Goal: Information Seeking & Learning: Learn about a topic

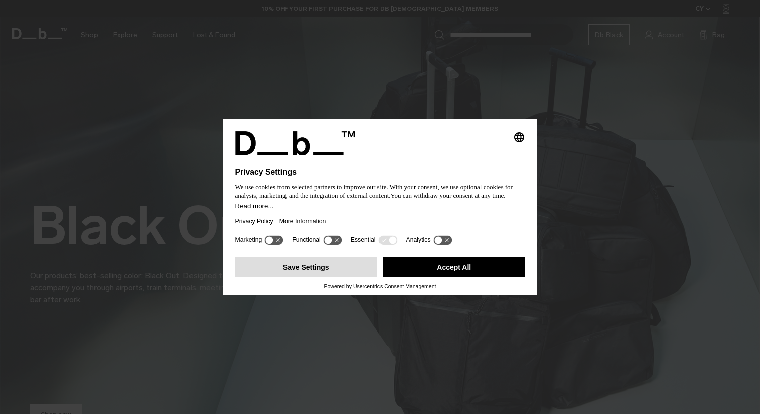
click at [313, 272] on button "Save Settings" at bounding box center [306, 267] width 142 height 20
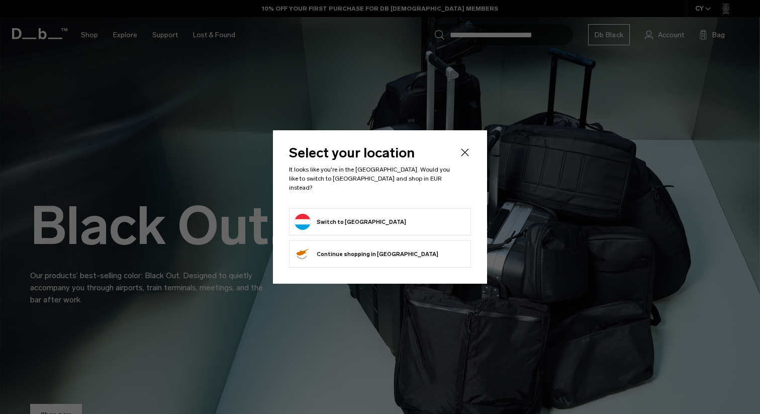
click at [337, 216] on button "Switch to Luxembourg" at bounding box center [351, 222] width 112 height 16
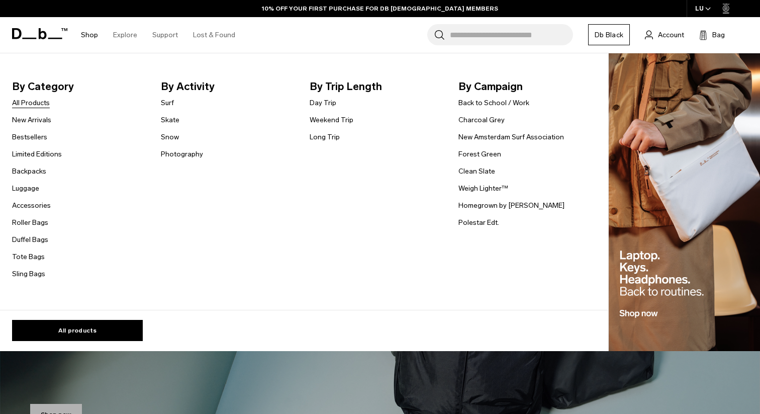
click at [35, 104] on link "All Products" at bounding box center [31, 103] width 38 height 11
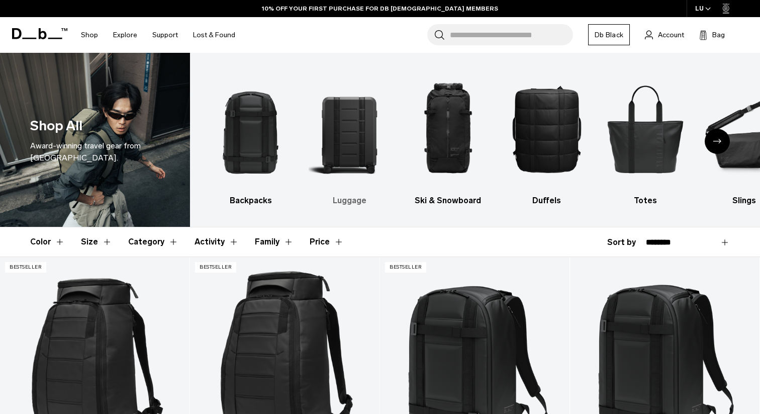
click at [356, 149] on img "2 / 10" at bounding box center [349, 129] width 81 height 122
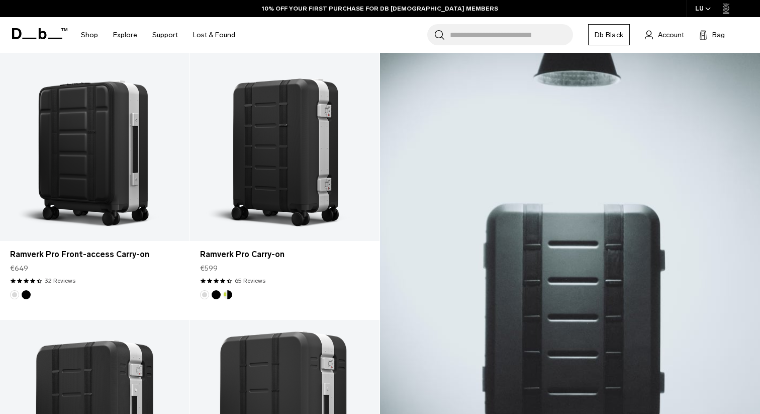
scroll to position [234, 0]
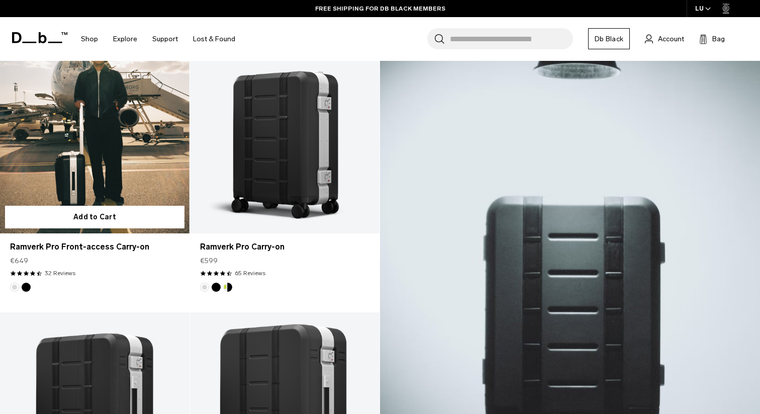
click at [88, 142] on link "Ramverk Pro Front-access Carry-on" at bounding box center [94, 128] width 189 height 211
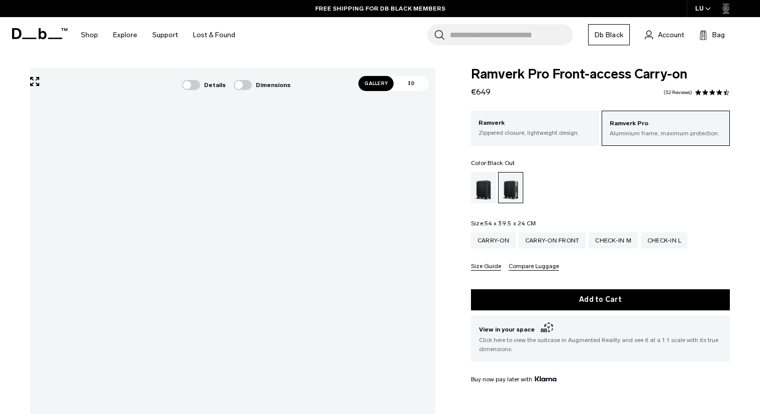
click at [481, 189] on div "Black Out" at bounding box center [484, 187] width 26 height 31
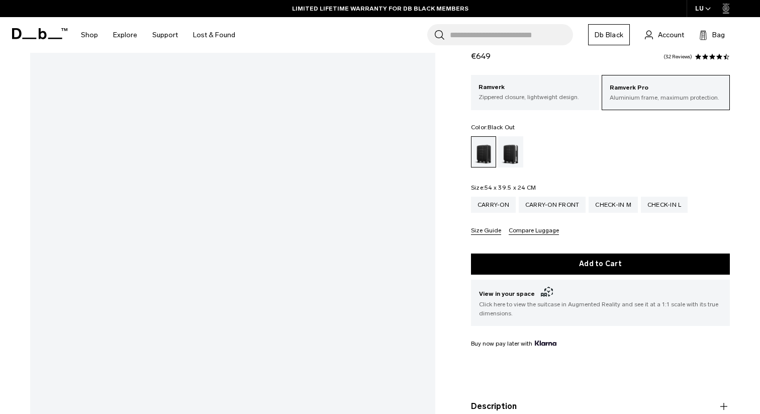
scroll to position [117, 0]
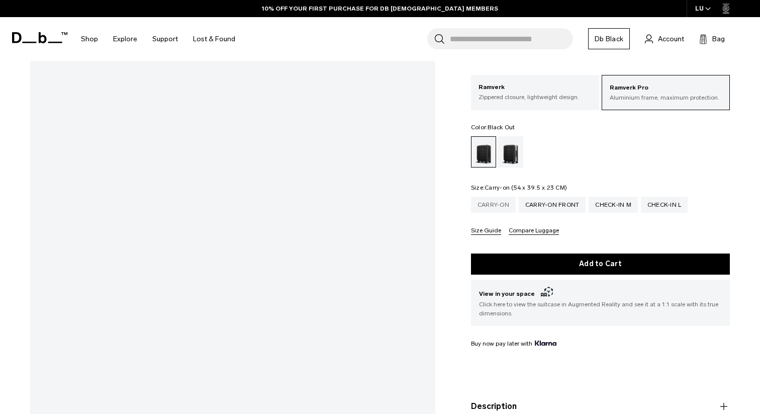
click at [498, 200] on div "Carry-on" at bounding box center [493, 205] width 45 height 16
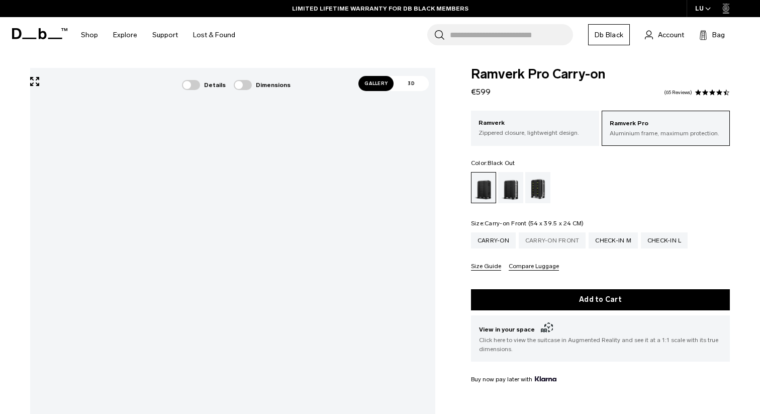
click at [566, 240] on div "Carry-on Front" at bounding box center [552, 240] width 67 height 16
click at [493, 240] on div "Carry-on" at bounding box center [493, 240] width 45 height 16
click at [560, 137] on div "Ramverk Zippered closure, lightweight design." at bounding box center [535, 128] width 128 height 34
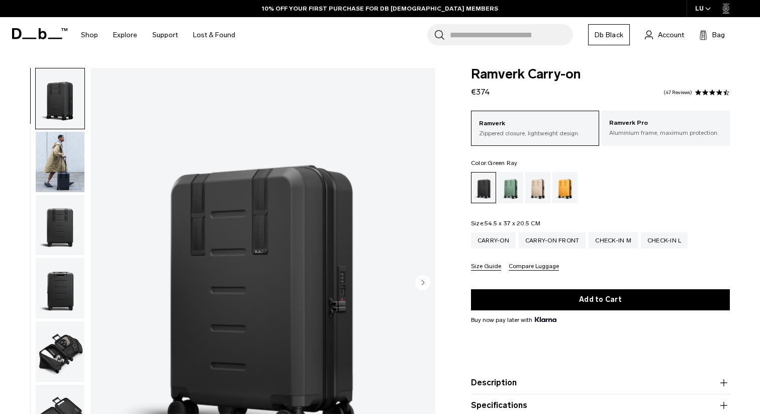
click at [509, 186] on div "Green Ray" at bounding box center [511, 187] width 26 height 31
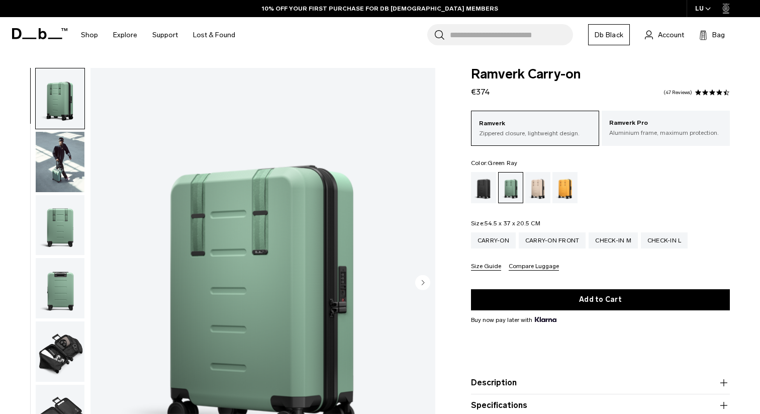
click at [400, 274] on img "1 / 11" at bounding box center [262, 283] width 345 height 431
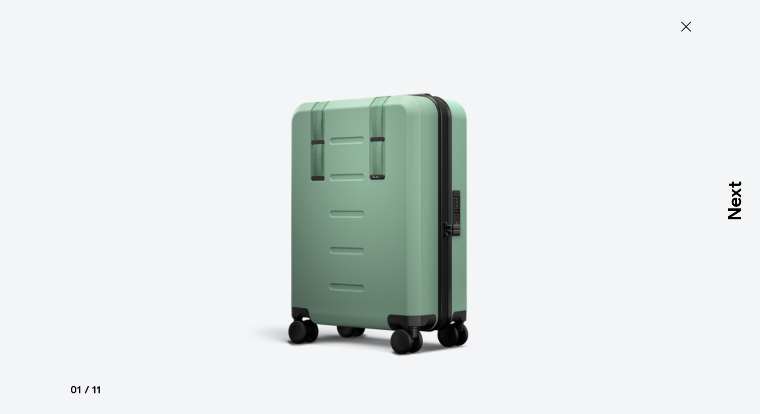
click at [689, 28] on icon at bounding box center [686, 27] width 16 height 16
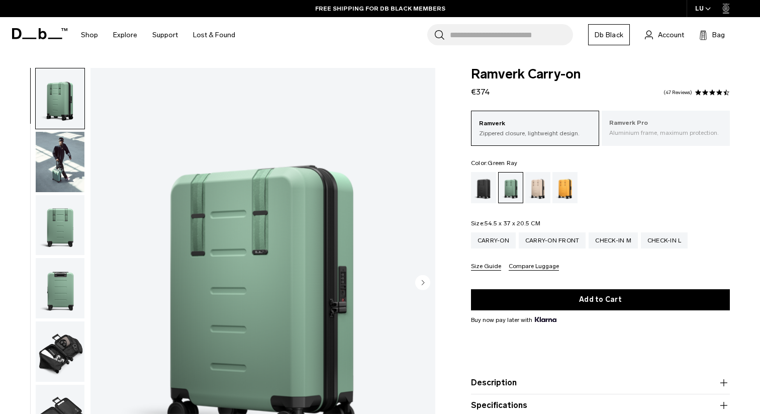
click at [660, 137] on p "Aluminium frame, maximum protection." at bounding box center [665, 132] width 113 height 9
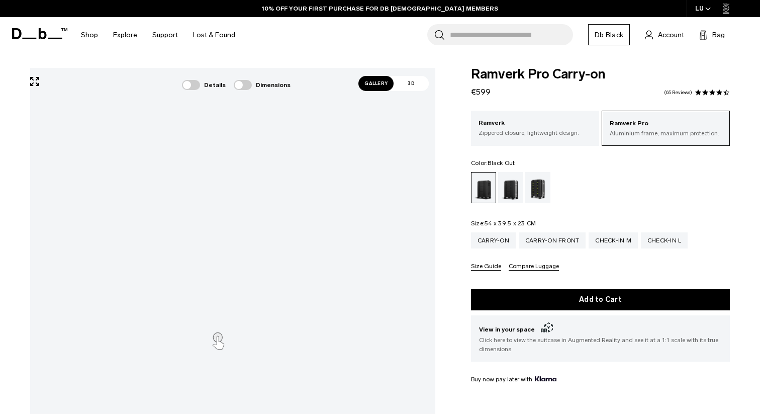
click at [376, 89] on span "Gallery" at bounding box center [375, 83] width 35 height 15
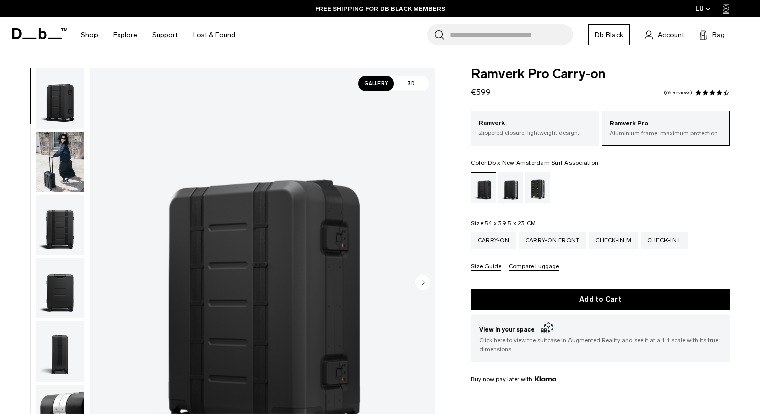
click at [543, 186] on div "Db x New Amsterdam Surf Association" at bounding box center [538, 187] width 26 height 31
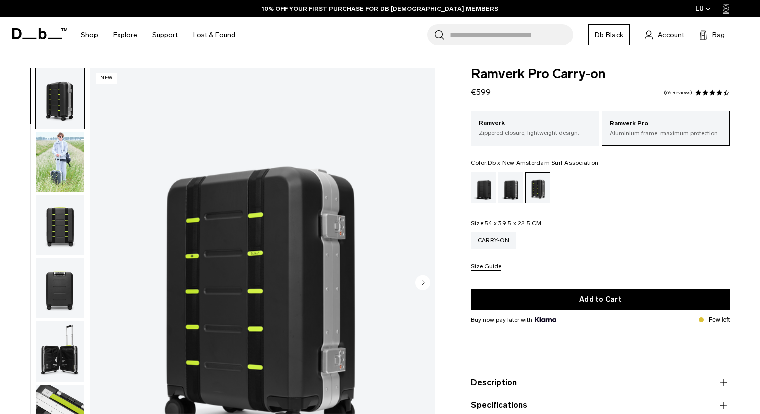
click at [69, 172] on img "button" at bounding box center [60, 162] width 49 height 60
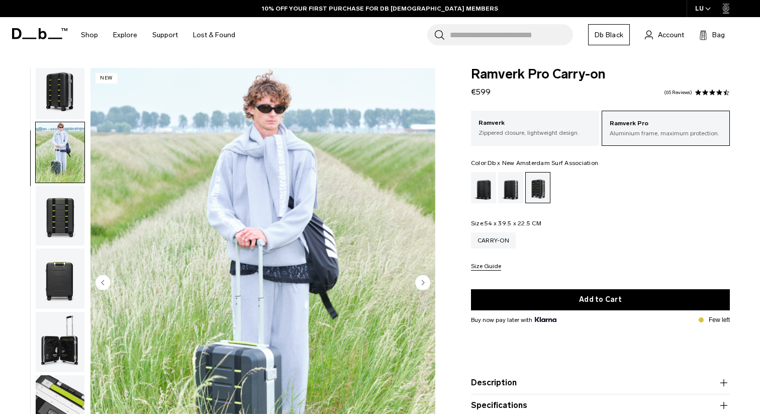
scroll to position [10, 0]
click at [54, 208] on img "button" at bounding box center [60, 215] width 49 height 60
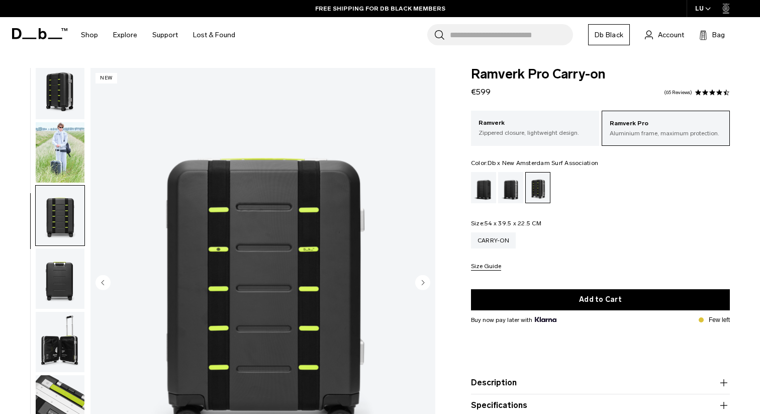
click at [59, 271] on img "button" at bounding box center [60, 278] width 49 height 60
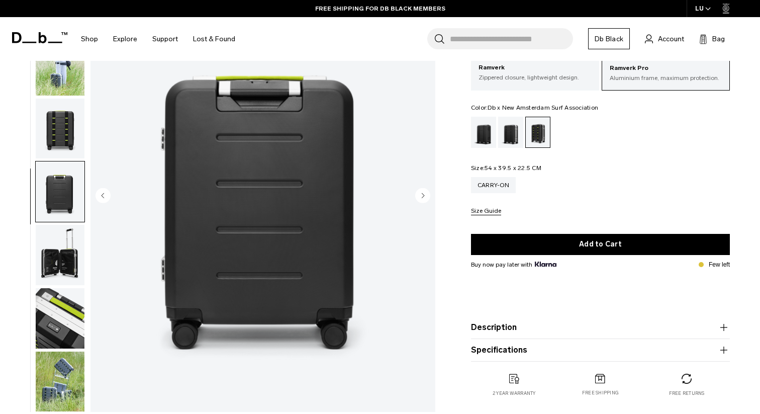
scroll to position [93, 0]
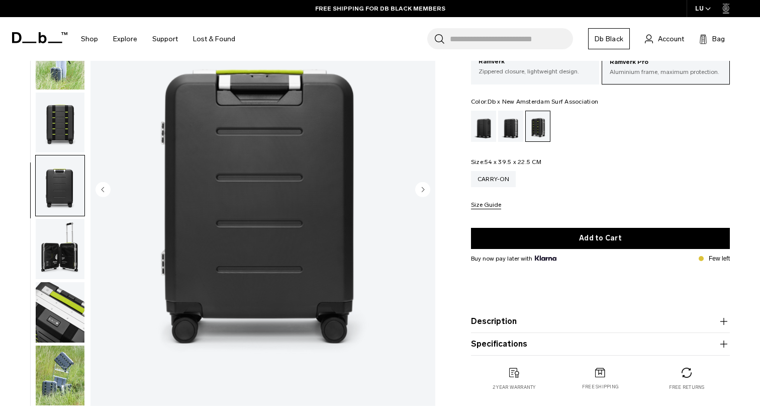
click at [61, 243] on img "button" at bounding box center [60, 249] width 49 height 60
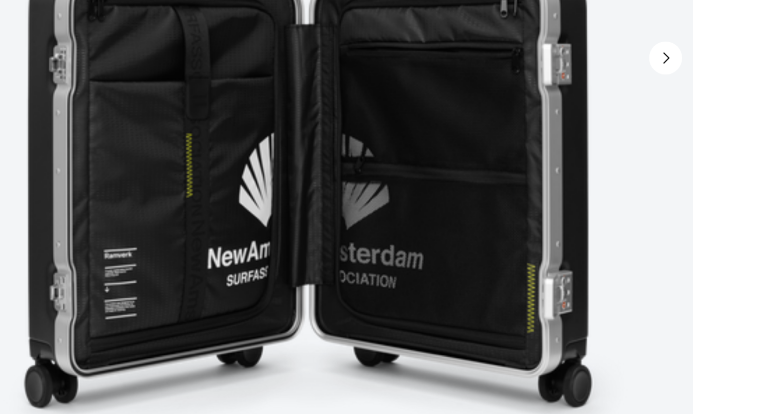
click at [281, 329] on img "5 / 7" at bounding box center [262, 190] width 345 height 431
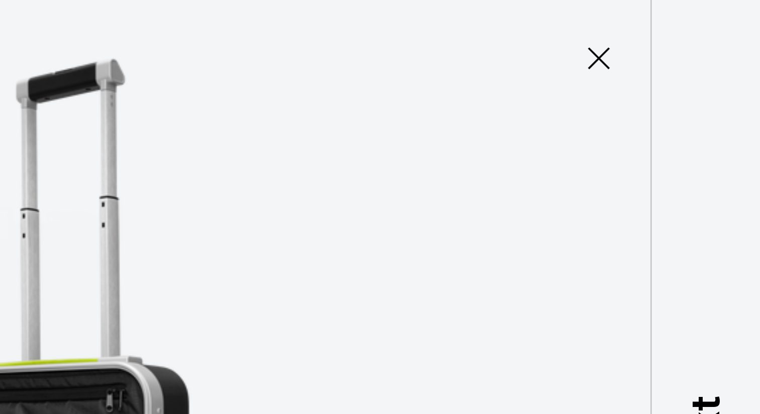
click at [586, 79] on img at bounding box center [380, 207] width 452 height 414
click at [486, 166] on img at bounding box center [380, 207] width 452 height 414
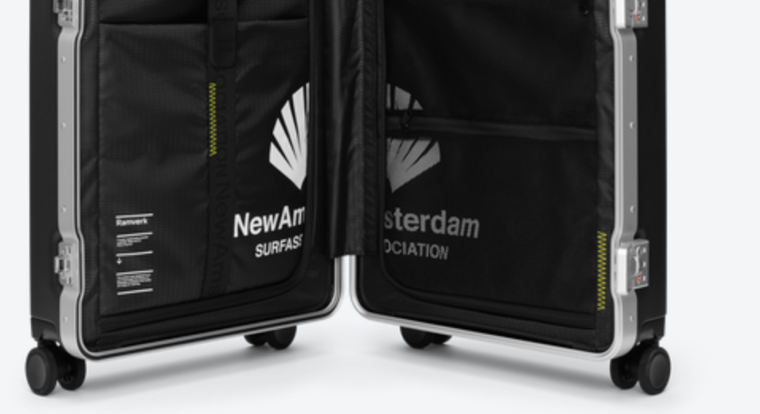
click at [422, 343] on img at bounding box center [380, 207] width 452 height 414
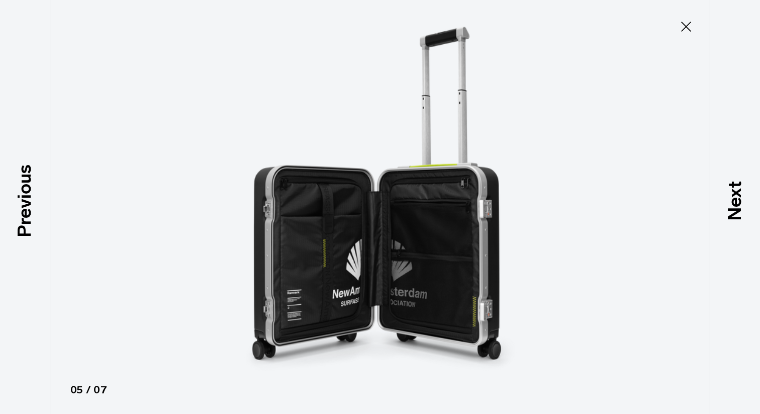
click at [687, 27] on icon at bounding box center [686, 27] width 16 height 16
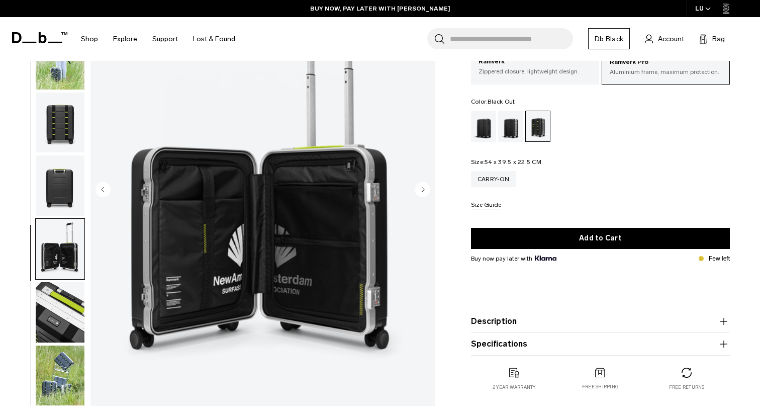
click at [481, 126] on div "Black Out" at bounding box center [484, 126] width 26 height 31
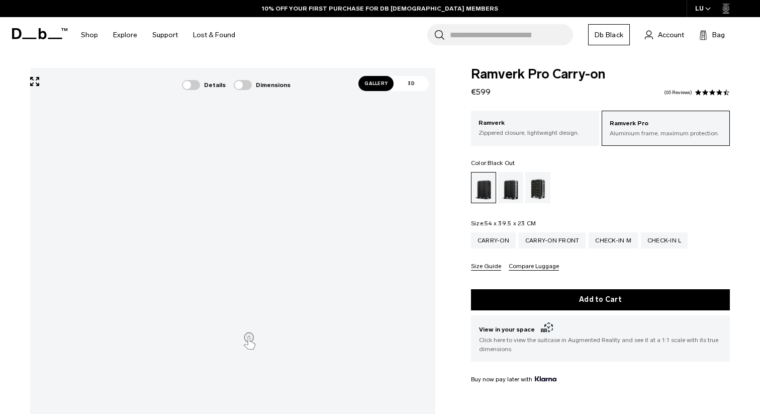
click at [380, 84] on span "Gallery" at bounding box center [375, 83] width 35 height 15
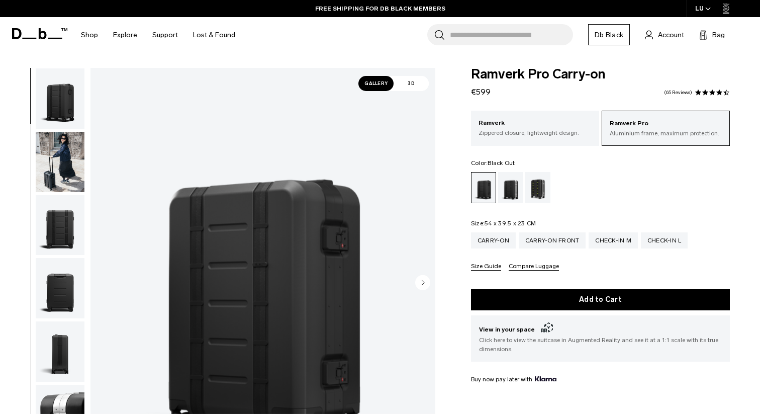
click at [222, 218] on img at bounding box center [262, 283] width 345 height 431
click at [221, 218] on img at bounding box center [262, 283] width 345 height 431
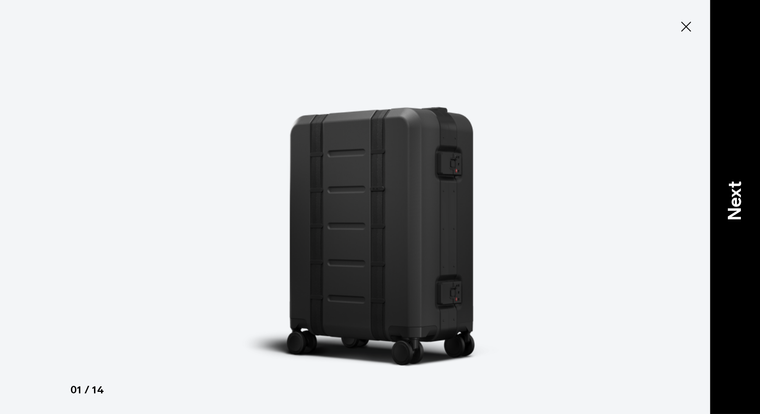
click at [743, 196] on p "Next" at bounding box center [734, 201] width 27 height 40
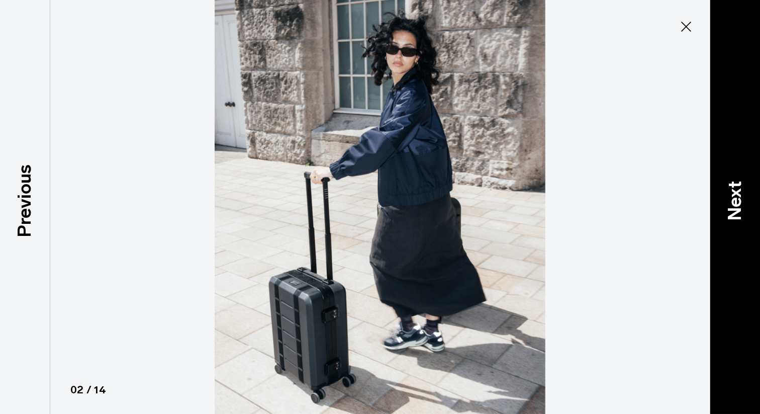
click at [743, 196] on p "Next" at bounding box center [734, 201] width 27 height 40
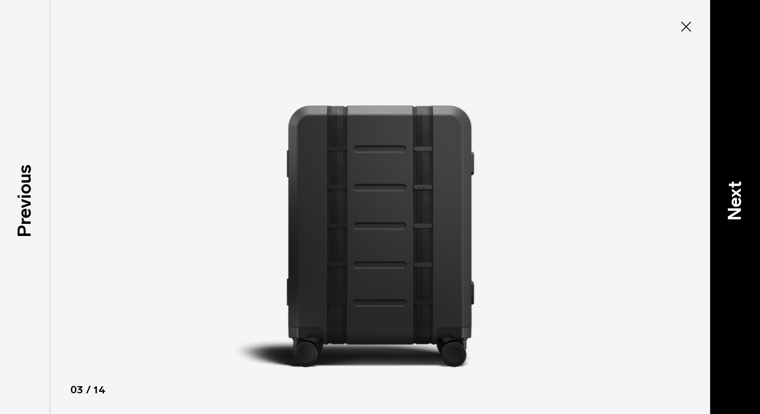
click at [743, 196] on p "Next" at bounding box center [734, 201] width 27 height 40
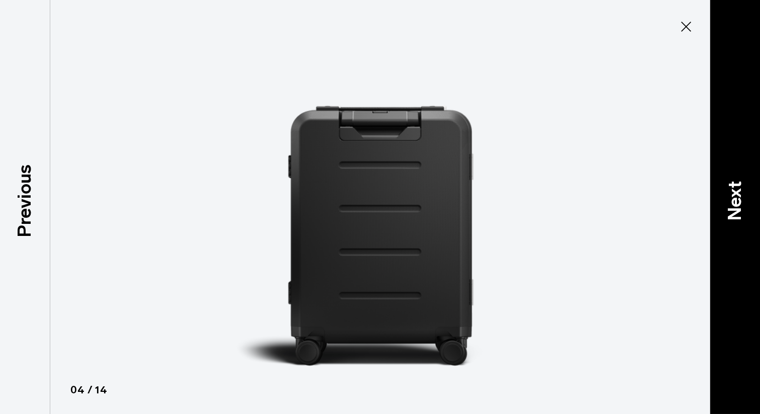
click at [743, 196] on p "Next" at bounding box center [734, 201] width 27 height 40
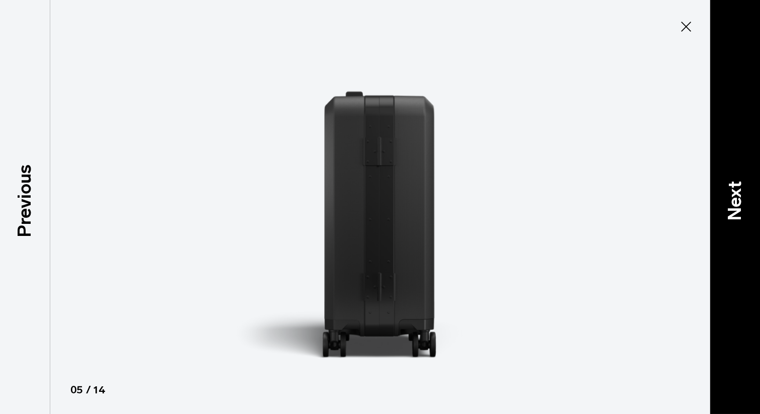
click at [743, 196] on p "Next" at bounding box center [734, 201] width 27 height 40
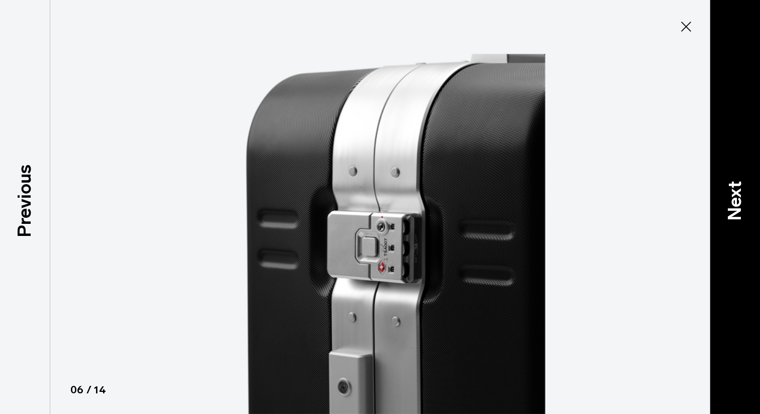
click at [743, 196] on p "Next" at bounding box center [734, 201] width 27 height 40
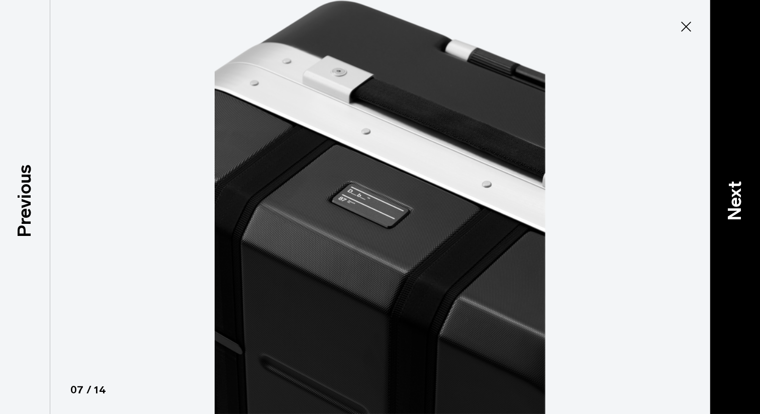
click at [743, 196] on p "Next" at bounding box center [734, 201] width 27 height 40
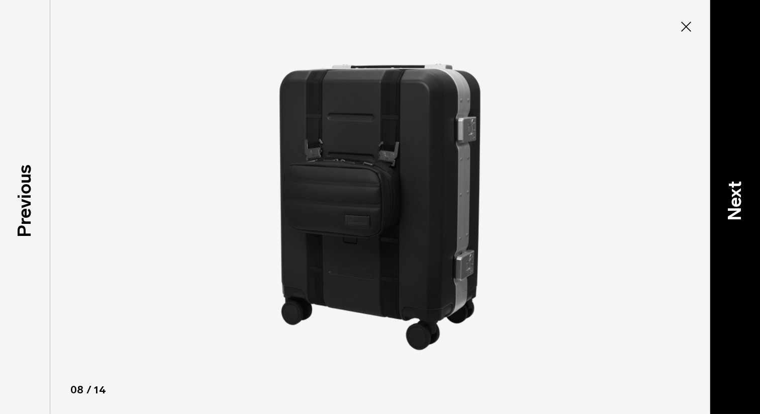
click at [743, 196] on p "Next" at bounding box center [734, 201] width 27 height 40
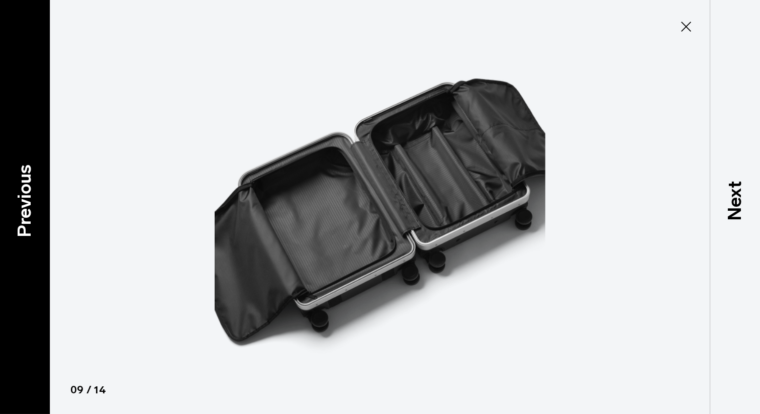
click at [22, 182] on p "Previous" at bounding box center [24, 200] width 27 height 73
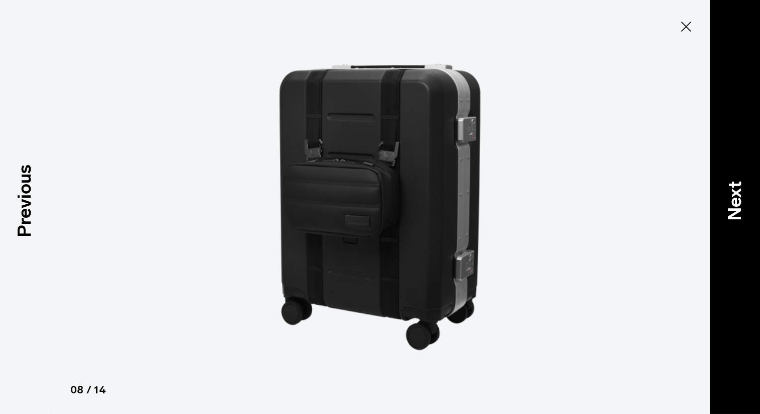
click at [739, 208] on p "Next" at bounding box center [734, 201] width 27 height 40
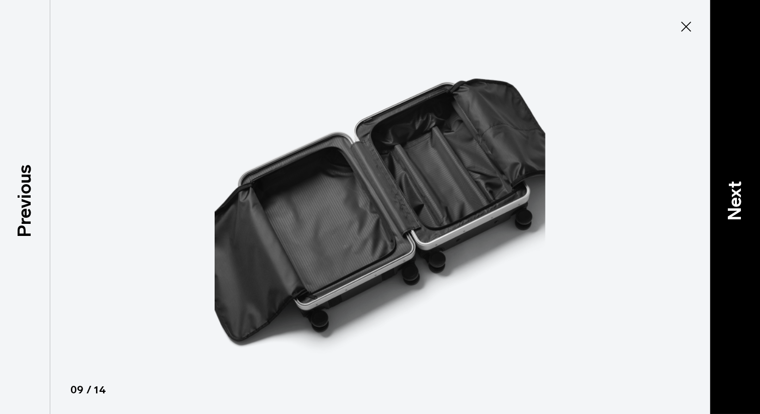
click at [739, 208] on p "Next" at bounding box center [734, 201] width 27 height 40
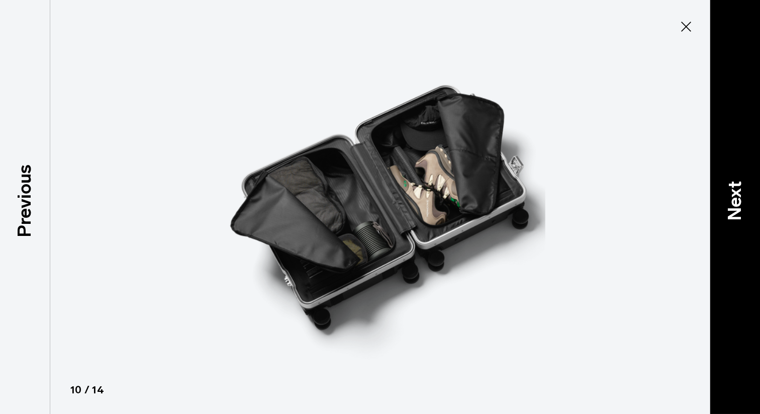
click at [739, 208] on p "Next" at bounding box center [734, 201] width 27 height 40
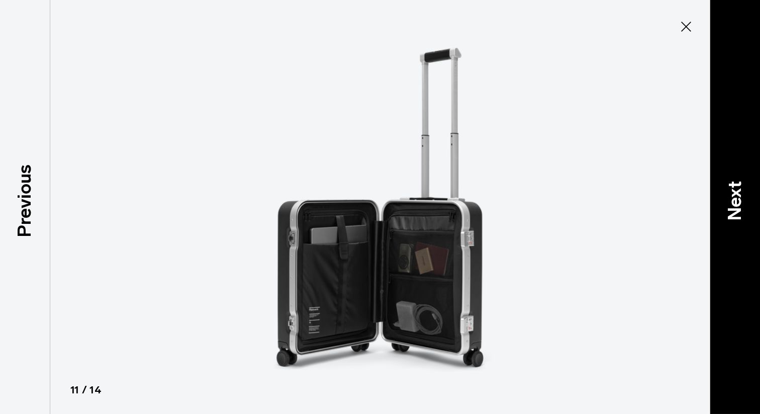
click at [739, 208] on p "Next" at bounding box center [734, 201] width 27 height 40
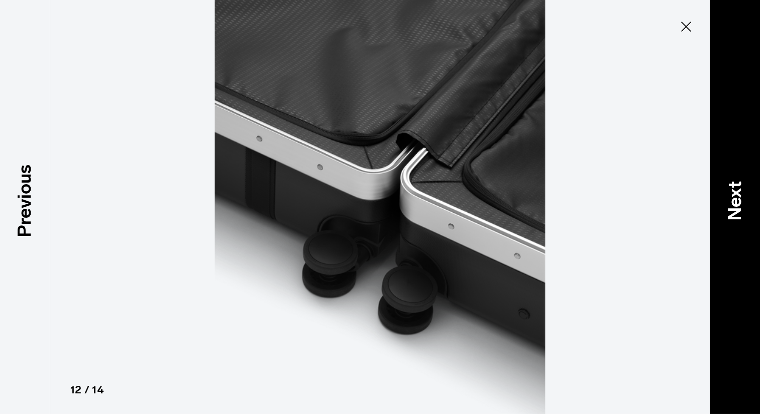
click at [739, 208] on p "Next" at bounding box center [734, 201] width 27 height 40
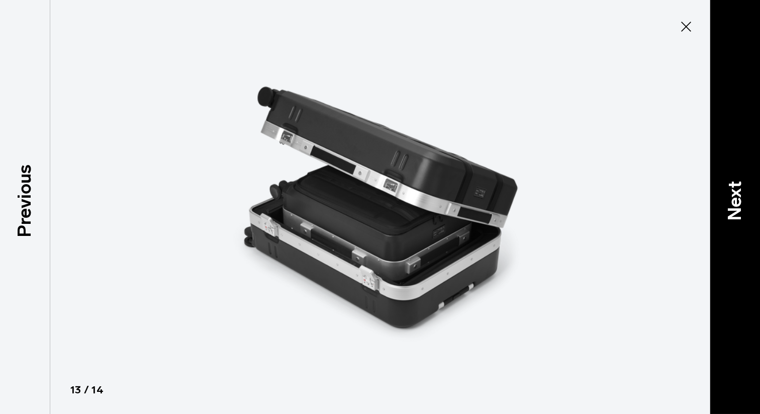
click at [739, 208] on p "Next" at bounding box center [734, 201] width 27 height 40
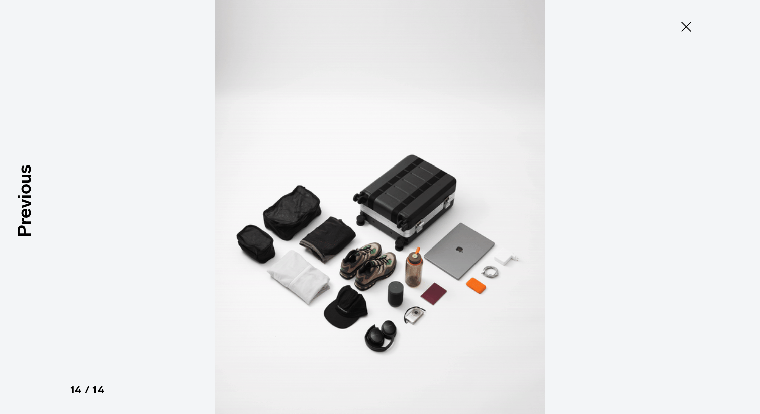
click at [739, 208] on div at bounding box center [380, 207] width 760 height 414
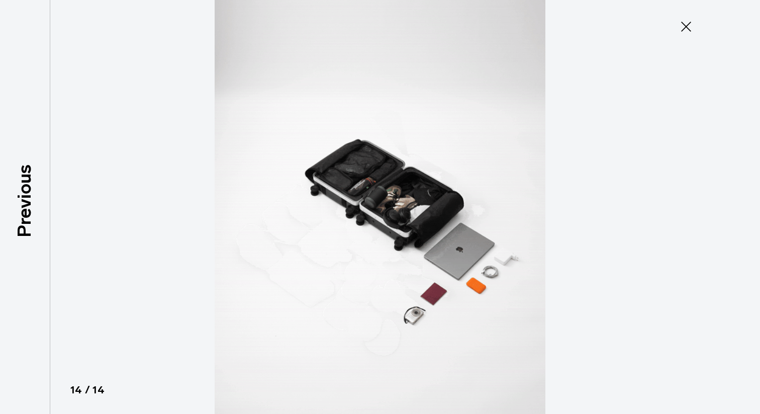
click at [679, 25] on icon at bounding box center [686, 27] width 16 height 16
